Goal: Use online tool/utility: Use online tool/utility

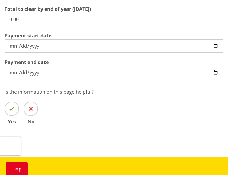
scroll to position [242, 0]
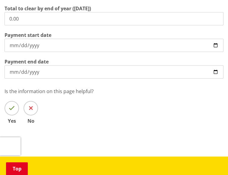
drag, startPoint x: 27, startPoint y: 17, endPoint x: -30, endPoint y: 12, distance: 57.0
click at [0, 12] on html "ALERT [PERSON_NAME][GEOGRAPHIC_DATA] will be closed [DATE], [DATE] from 9:00am …" at bounding box center [114, 143] width 228 height 771
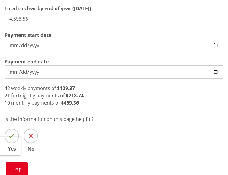
click at [64, 87] on strong "$109.37" at bounding box center [66, 88] width 18 height 7
click at [104, 87] on div "10 monthly payments of $459.36" at bounding box center [114, 102] width 219 height 7
click at [102, 87] on div "10 monthly payments of $459.36" at bounding box center [114, 102] width 219 height 7
click at [96, 87] on div "10 monthly payments of $459.36" at bounding box center [114, 102] width 219 height 7
click at [101, 87] on div "10 monthly payments of $459.36" at bounding box center [114, 102] width 219 height 7
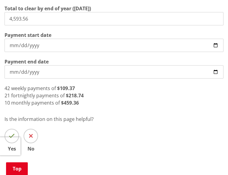
click at [100, 87] on div "21 fortnightly payments of $218.74" at bounding box center [114, 95] width 219 height 7
drag, startPoint x: 62, startPoint y: 16, endPoint x: -39, endPoint y: 17, distance: 101.2
click at [0, 17] on html "ALERT [PERSON_NAME][GEOGRAPHIC_DATA] will be closed [DATE], [DATE] from 9:00am …" at bounding box center [114, 157] width 228 height 798
type input "3,788.56"
